Goal: Register for event/course

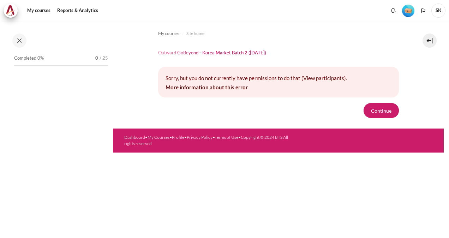
click at [365, 106] on form "Continue" at bounding box center [278, 110] width 241 height 15
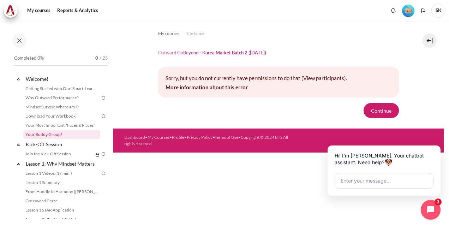
click at [62, 133] on link "Your Buddy Group!" at bounding box center [61, 134] width 77 height 8
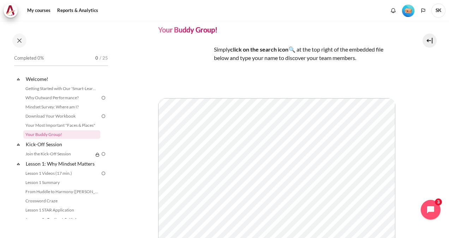
scroll to position [35, 0]
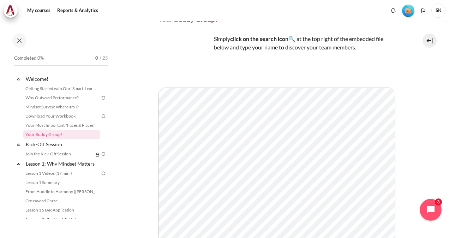
click at [430, 205] on icon "Open chat widget" at bounding box center [434, 209] width 11 height 11
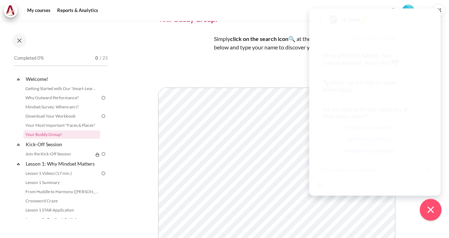
scroll to position [4, 0]
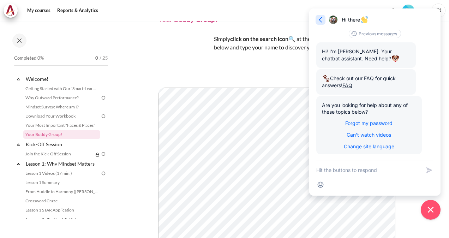
click at [320, 22] on icon "button" at bounding box center [320, 19] width 7 height 7
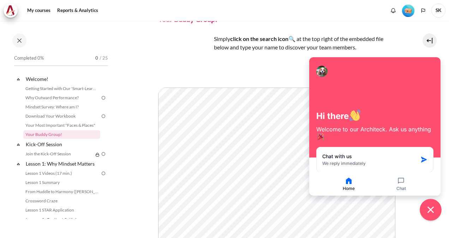
click at [435, 210] on button "Close chat widget" at bounding box center [431, 210] width 22 height 22
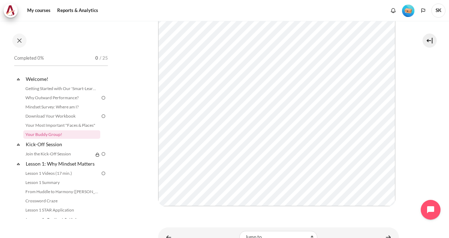
scroll to position [164, 0]
